Goal: Task Accomplishment & Management: Use online tool/utility

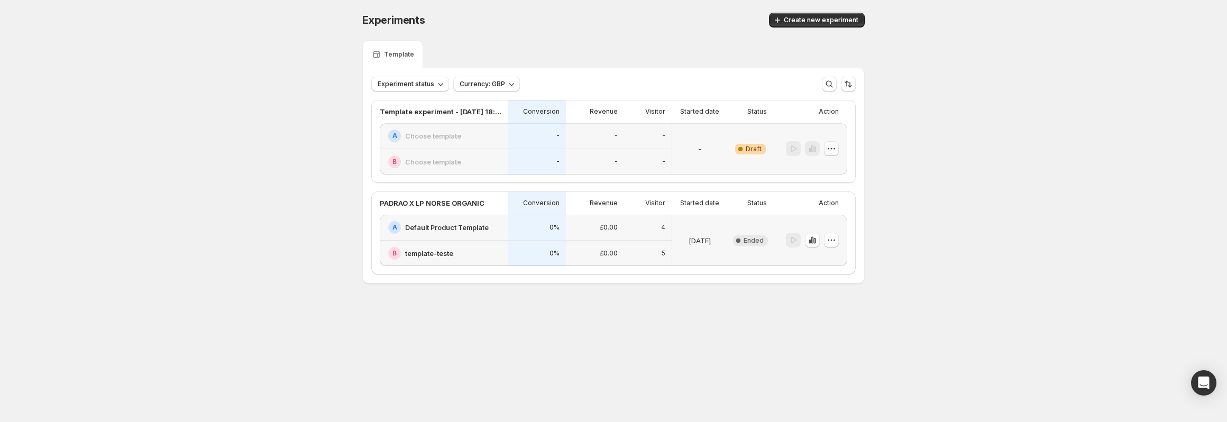
click at [834, 147] on icon "button" at bounding box center [831, 148] width 11 height 11
click at [823, 221] on span "Delete" at bounding box center [823, 225] width 21 height 8
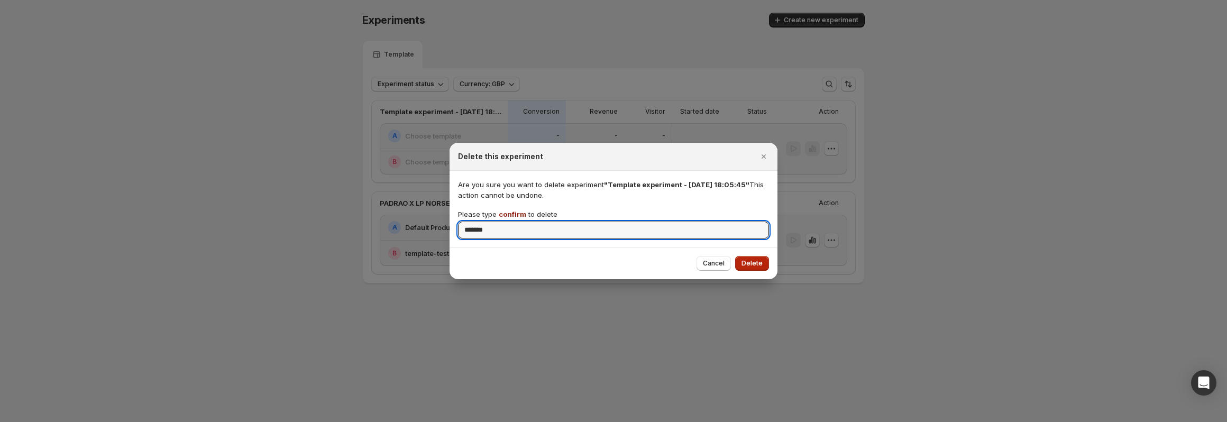
type input "*******"
click at [743, 256] on button "Delete" at bounding box center [752, 263] width 34 height 15
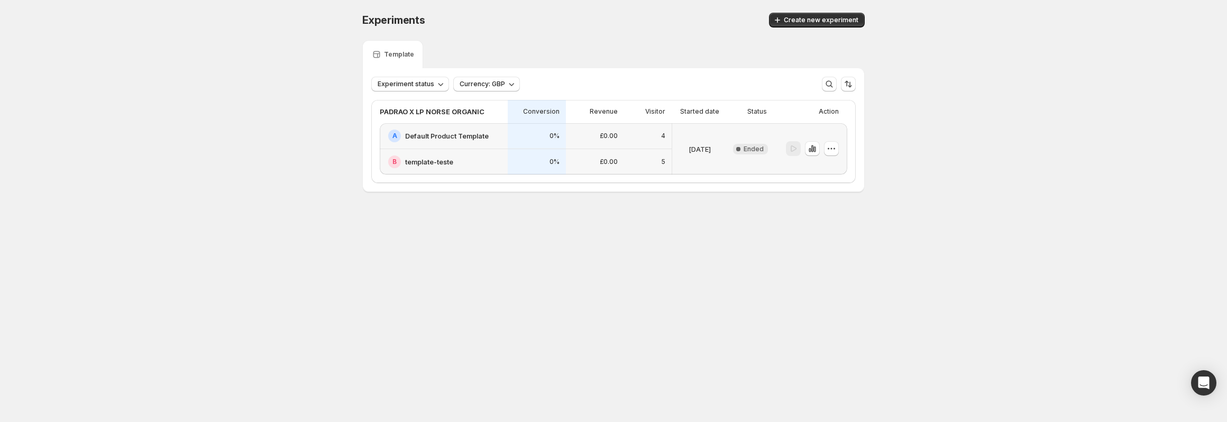
drag, startPoint x: 303, startPoint y: 234, endPoint x: 227, endPoint y: 224, distance: 76.4
click at [227, 224] on div "Experiments. This page is ready Experiments Create new experiment Template Expe…" at bounding box center [613, 124] width 1227 height 249
click at [854, 18] on span "Create new experiment" at bounding box center [821, 20] width 75 height 8
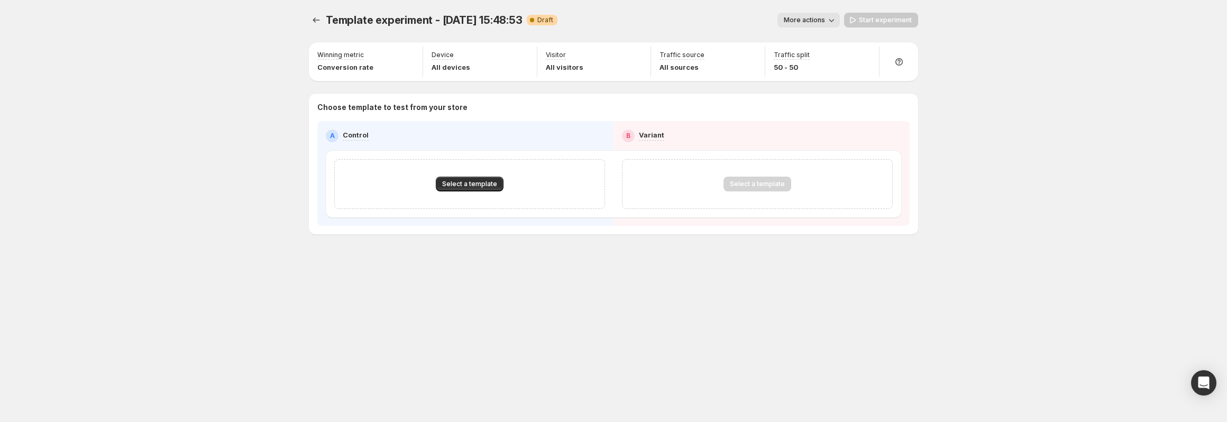
click at [809, 26] on button "More actions" at bounding box center [809, 20] width 62 height 15
click at [805, 61] on span "Rename" at bounding box center [815, 60] width 27 height 8
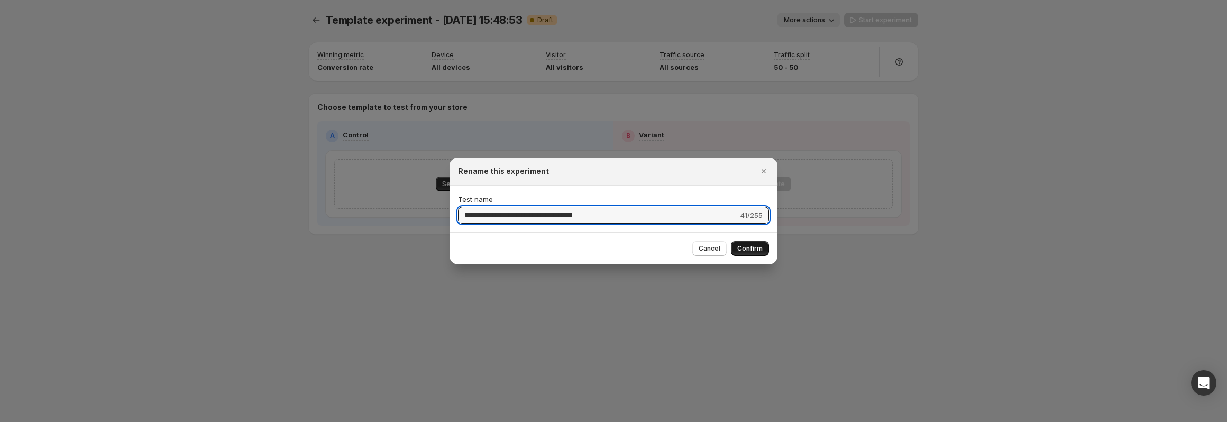
type input "**********"
click at [751, 247] on span "Confirm" at bounding box center [749, 248] width 25 height 8
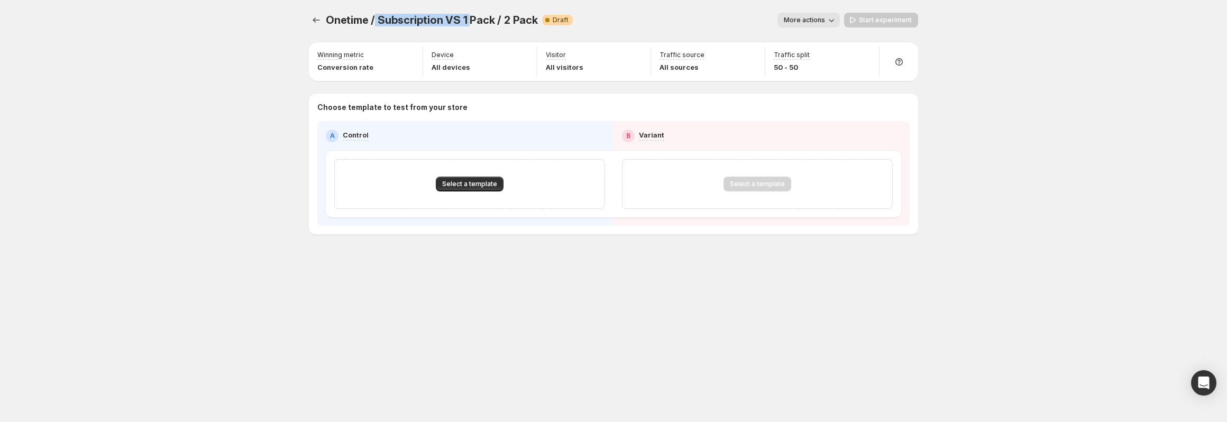
drag, startPoint x: 424, startPoint y: 20, endPoint x: 472, endPoint y: 18, distance: 48.2
click at [470, 17] on span "Onetime / Subscription VS 1 Pack / 2 Pack" at bounding box center [432, 20] width 212 height 13
click at [472, 18] on span "Onetime / Subscription VS 1 Pack / 2 Pack" at bounding box center [432, 20] width 212 height 13
click at [482, 185] on span "Select a template" at bounding box center [469, 184] width 55 height 8
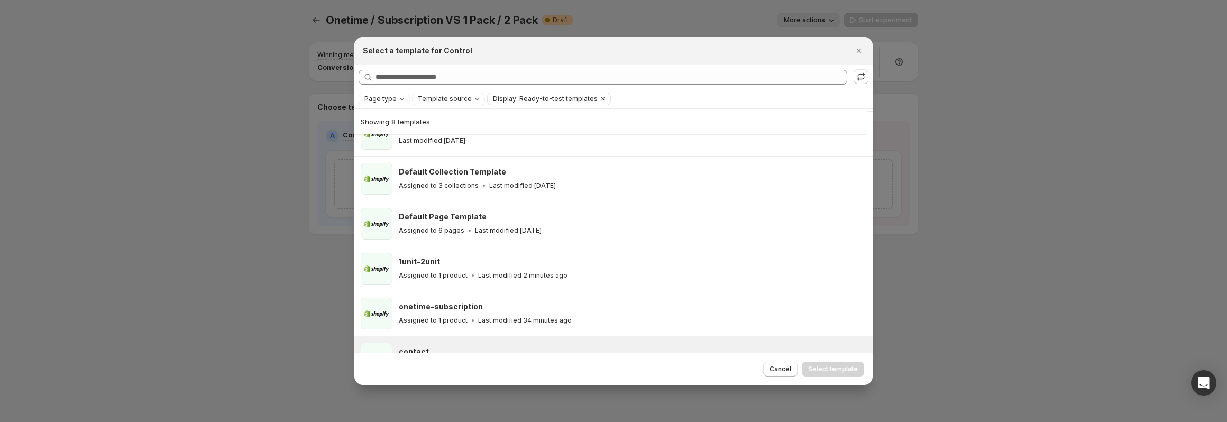
scroll to position [142, 0]
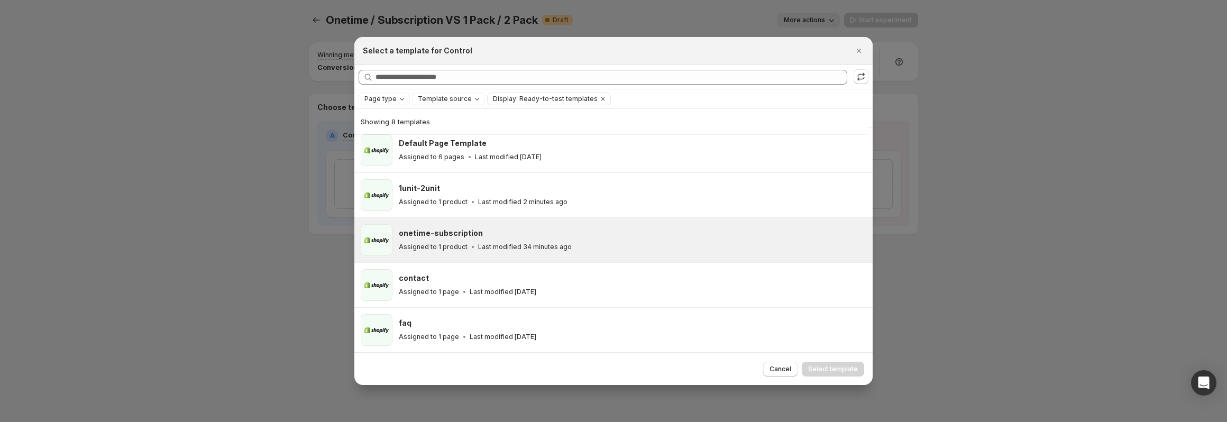
click at [527, 247] on p "Last modified 34 minutes ago" at bounding box center [525, 247] width 94 height 8
click at [824, 374] on button "Select template" at bounding box center [833, 369] width 62 height 15
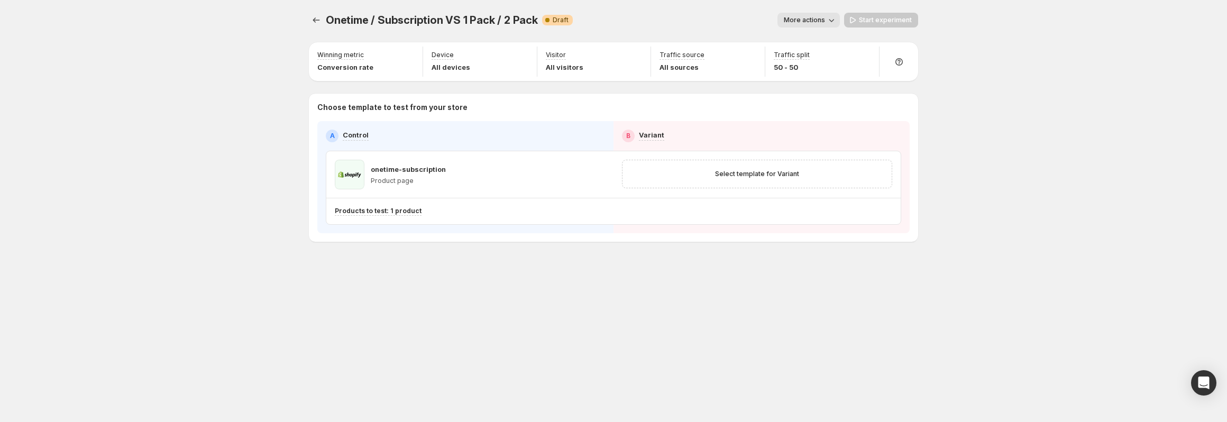
scroll to position [97, 0]
click at [760, 177] on span "Select template for Variant" at bounding box center [757, 174] width 84 height 8
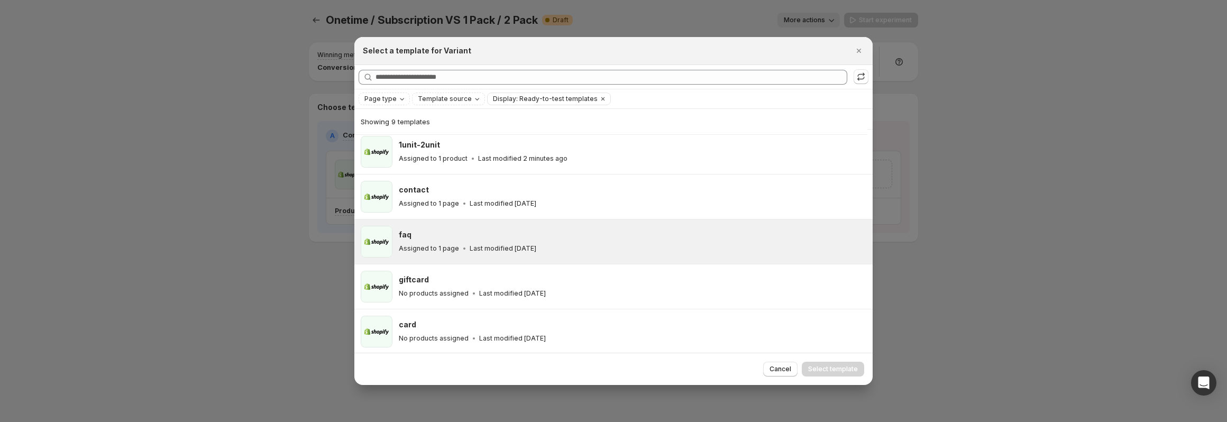
scroll to position [187, 0]
drag, startPoint x: 513, startPoint y: 158, endPoint x: 677, endPoint y: 249, distance: 188.3
click at [513, 158] on p "Last modified 2 minutes ago" at bounding box center [522, 157] width 89 height 8
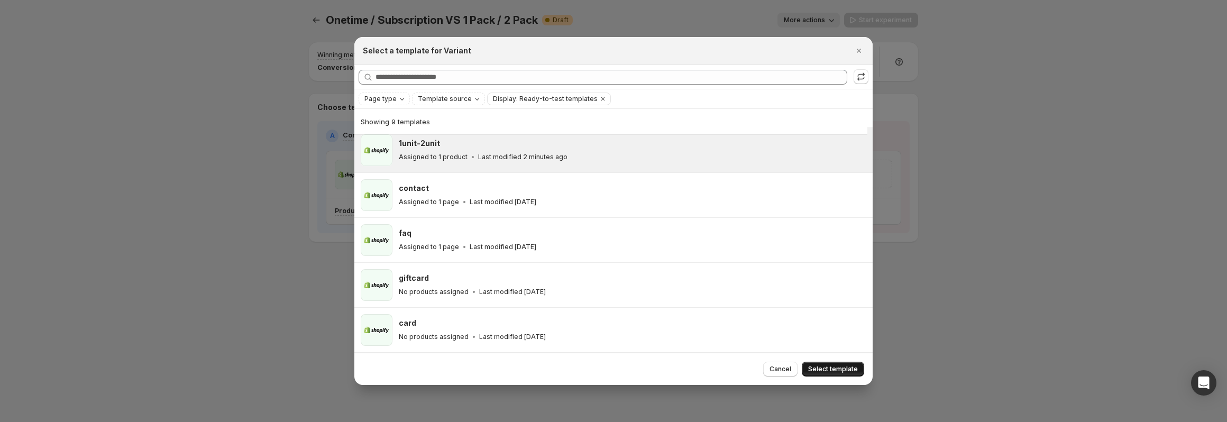
click at [839, 367] on span "Select template" at bounding box center [833, 369] width 50 height 8
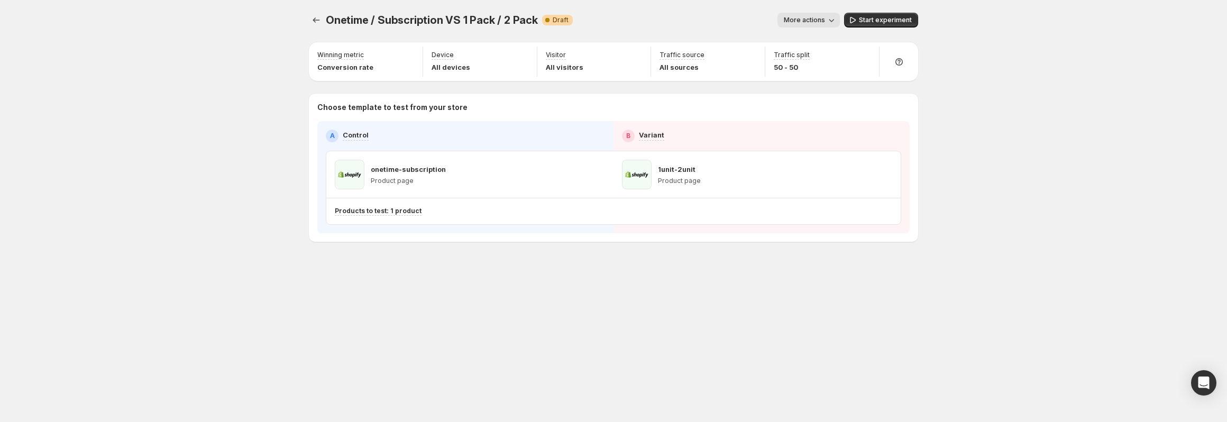
scroll to position [97, 0]
click at [870, 20] on span "Start experiment" at bounding box center [885, 20] width 53 height 8
click at [313, 18] on icon "Experiments" at bounding box center [316, 20] width 11 height 11
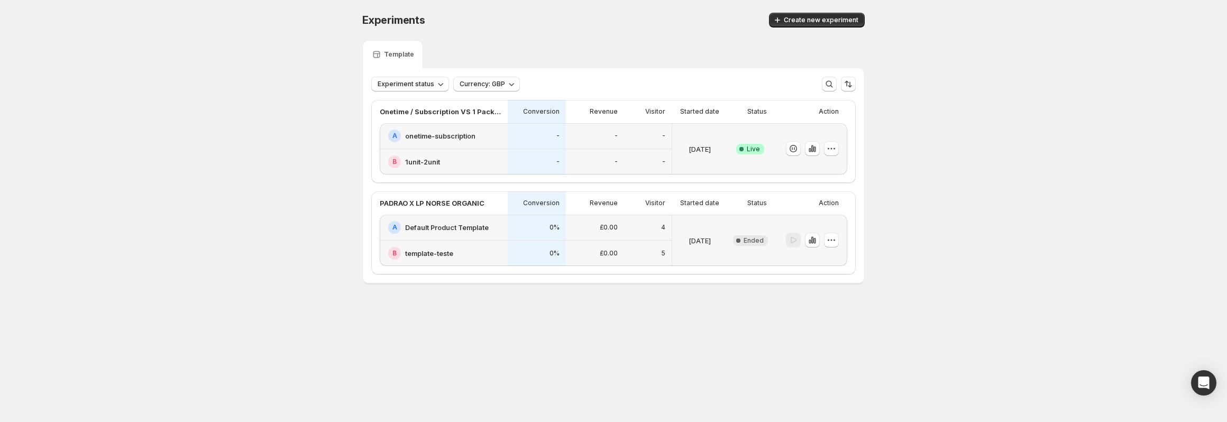
drag, startPoint x: 174, startPoint y: 86, endPoint x: 149, endPoint y: 71, distance: 28.9
drag, startPoint x: 149, startPoint y: 71, endPoint x: 88, endPoint y: 1, distance: 92.6
click at [99, 49] on div "Experiments. This page is ready Experiments Create new experiment Template Expe…" at bounding box center [613, 170] width 1227 height 341
